Goal: Task Accomplishment & Management: Use online tool/utility

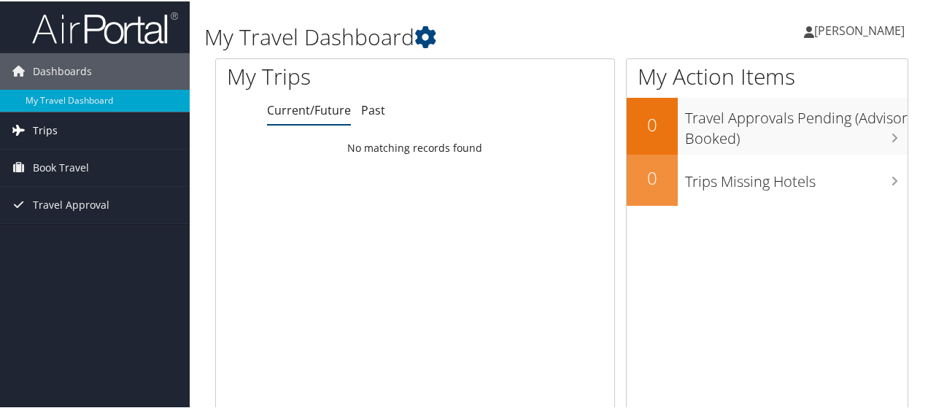
click at [75, 127] on link "Trips" at bounding box center [95, 129] width 190 height 36
click at [77, 159] on span "Book Travel" at bounding box center [61, 166] width 56 height 36
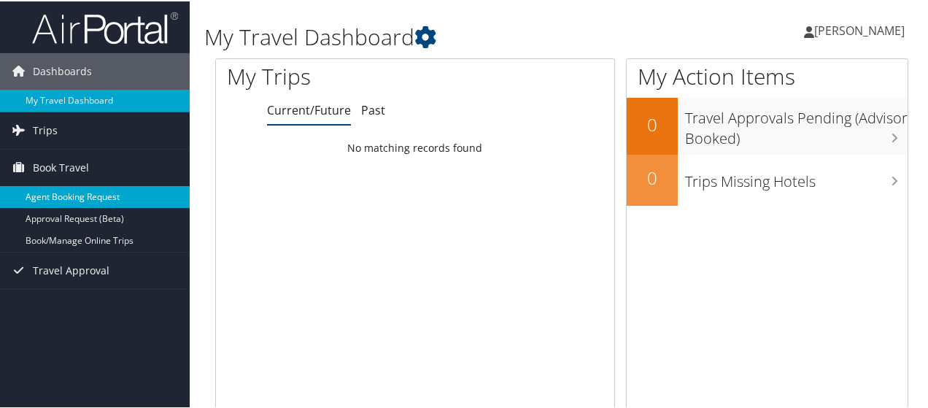
click at [74, 193] on link "Agent Booking Request" at bounding box center [95, 196] width 190 height 22
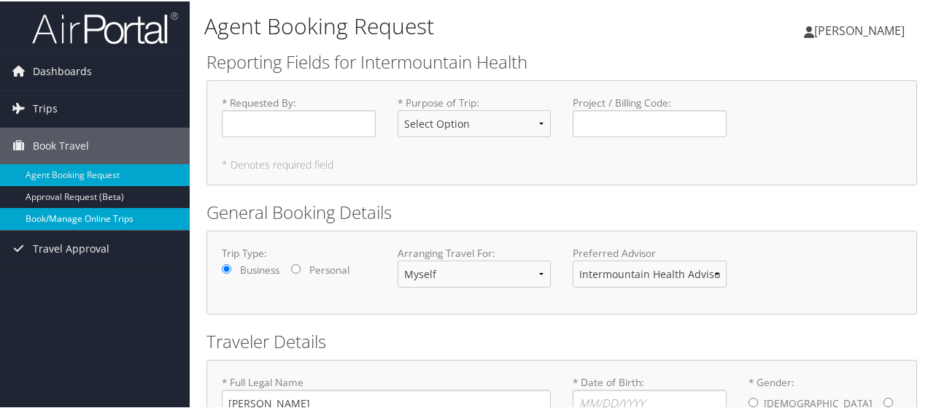
click at [77, 215] on link "Book/Manage Online Trips" at bounding box center [95, 217] width 190 height 22
